Goal: Transaction & Acquisition: Download file/media

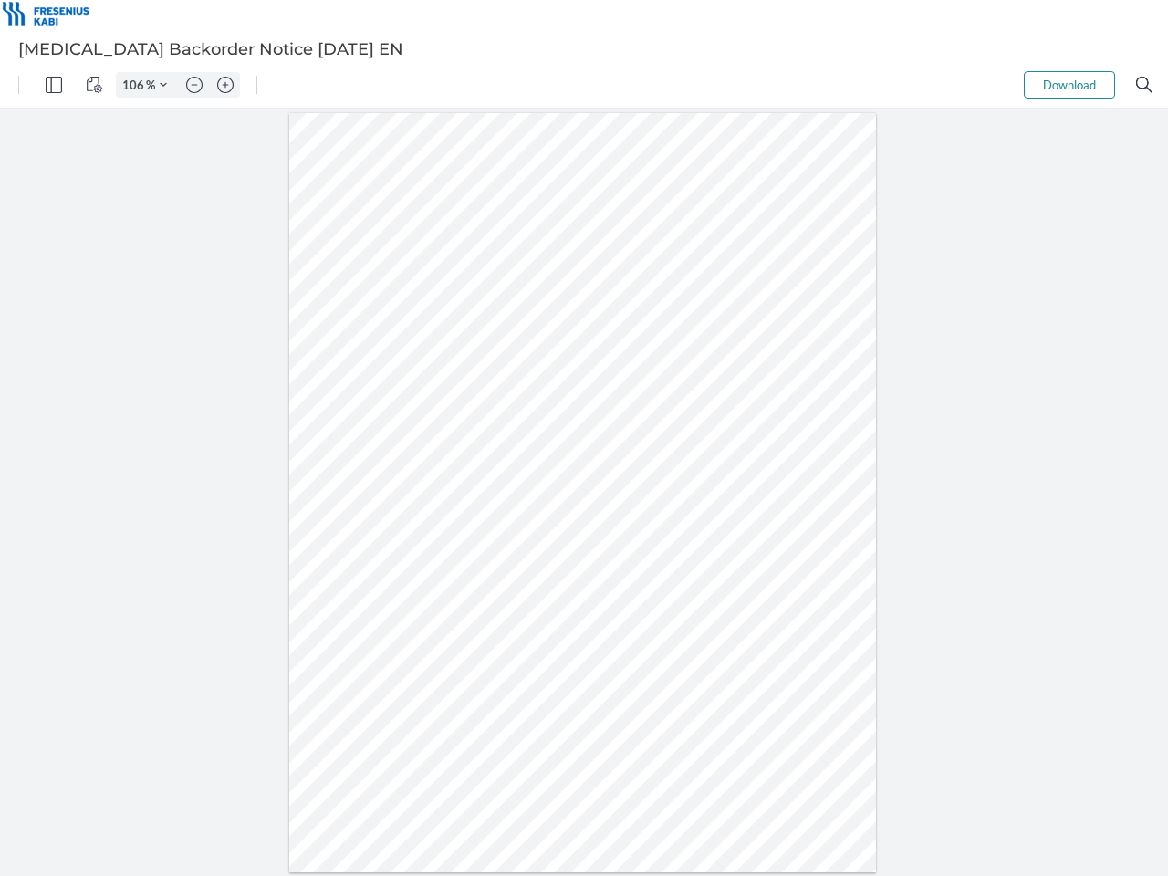
click at [54, 85] on img "Panel" at bounding box center [54, 85] width 16 height 16
click at [94, 85] on img "View Controls" at bounding box center [94, 85] width 16 height 16
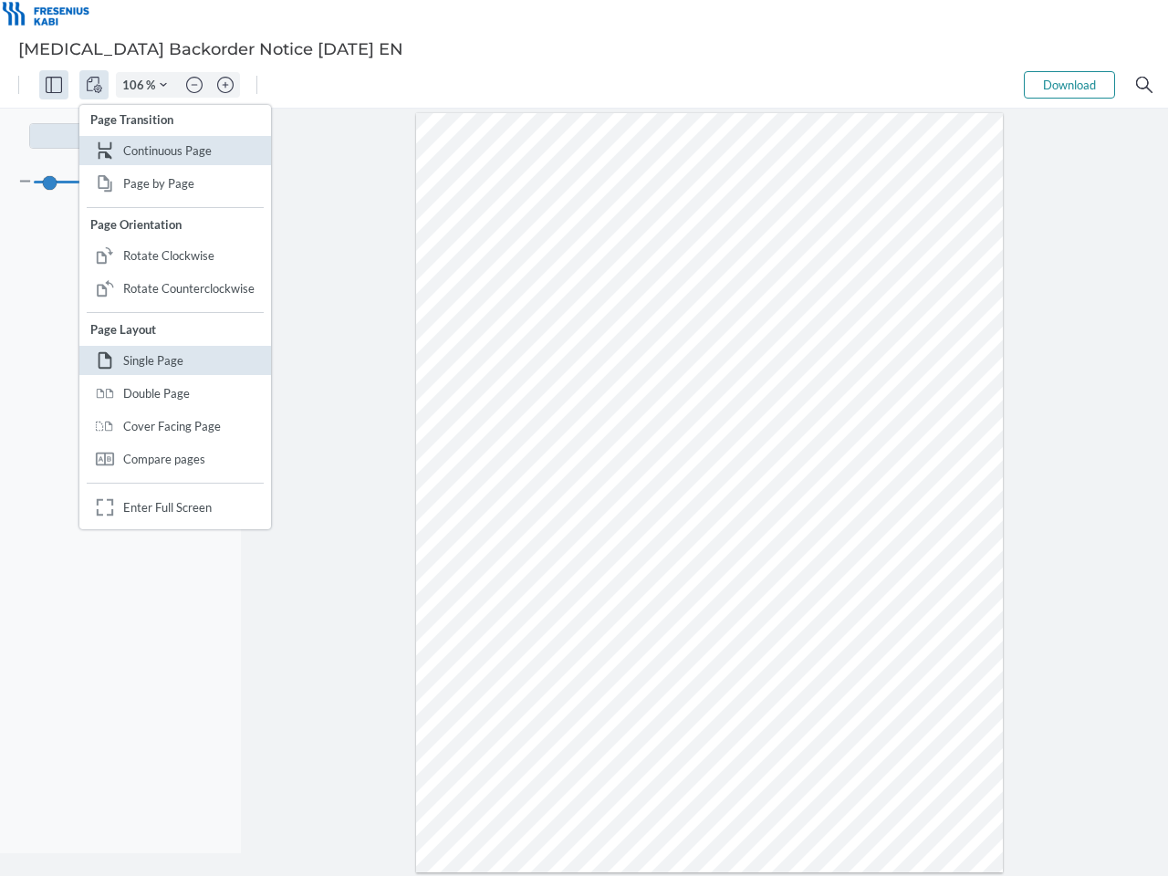
click at [136, 85] on input "106" at bounding box center [131, 85] width 29 height 16
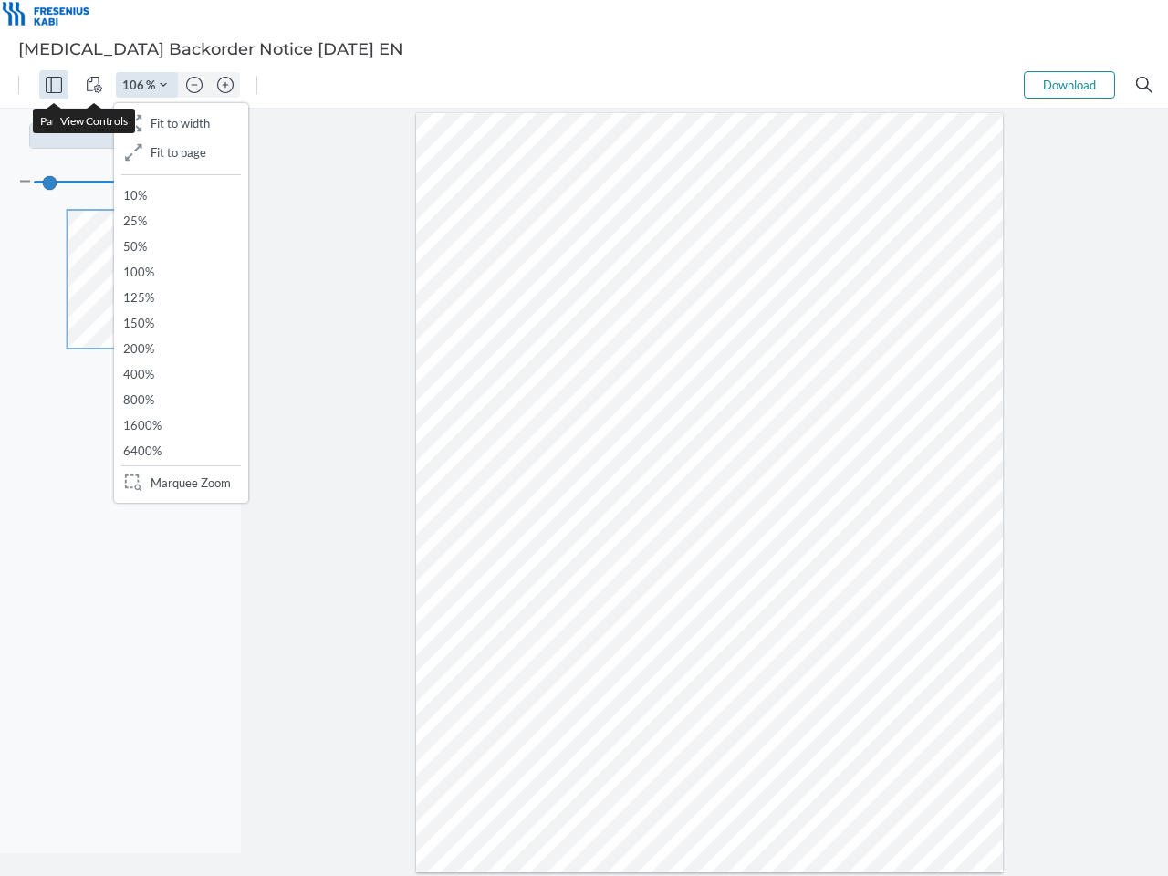
click at [163, 85] on img "Zoom Controls" at bounding box center [163, 84] width 7 height 7
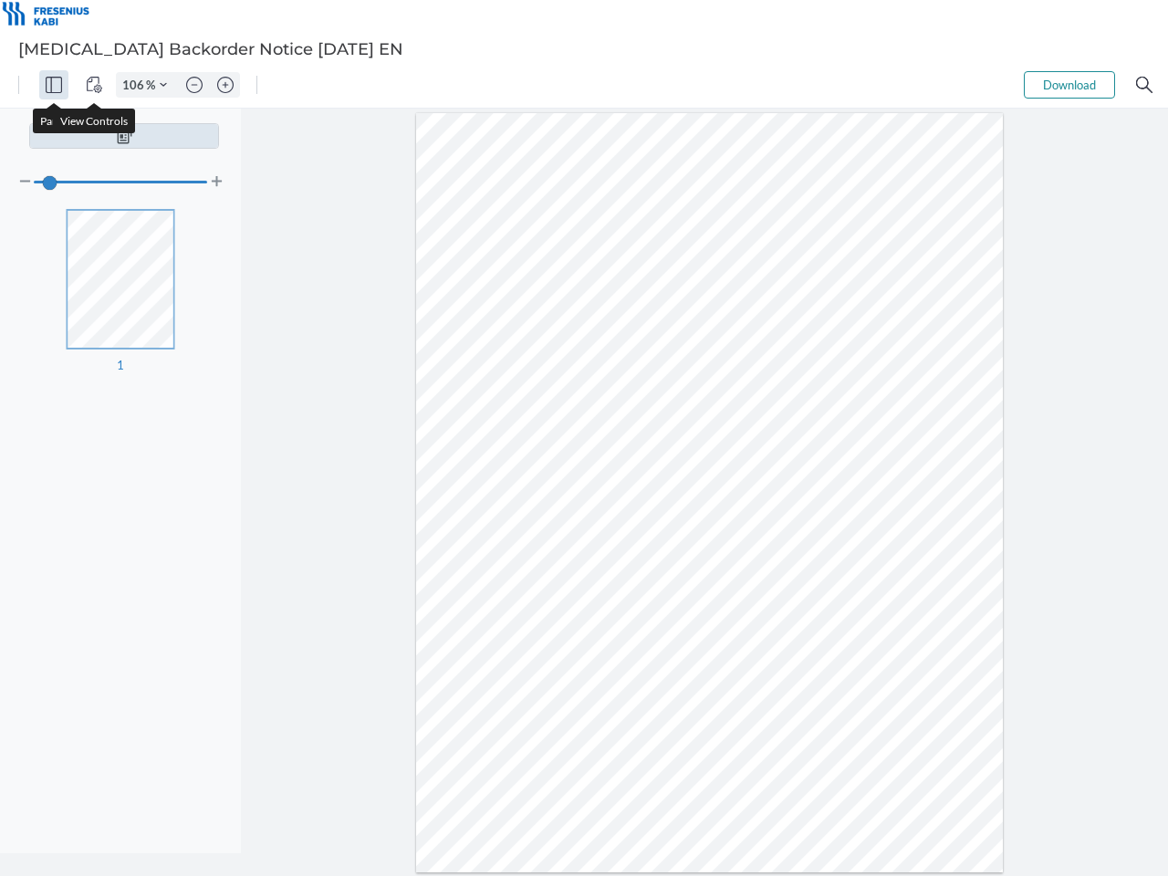
click at [194, 85] on img "Zoom out" at bounding box center [194, 85] width 16 height 16
click at [225, 85] on img "Zoom in" at bounding box center [225, 85] width 16 height 16
type input "106"
click at [1069, 85] on button "Download" at bounding box center [1069, 84] width 91 height 27
click at [1144, 85] on img "Search" at bounding box center [1144, 85] width 16 height 16
